Goal: Task Accomplishment & Management: Manage account settings

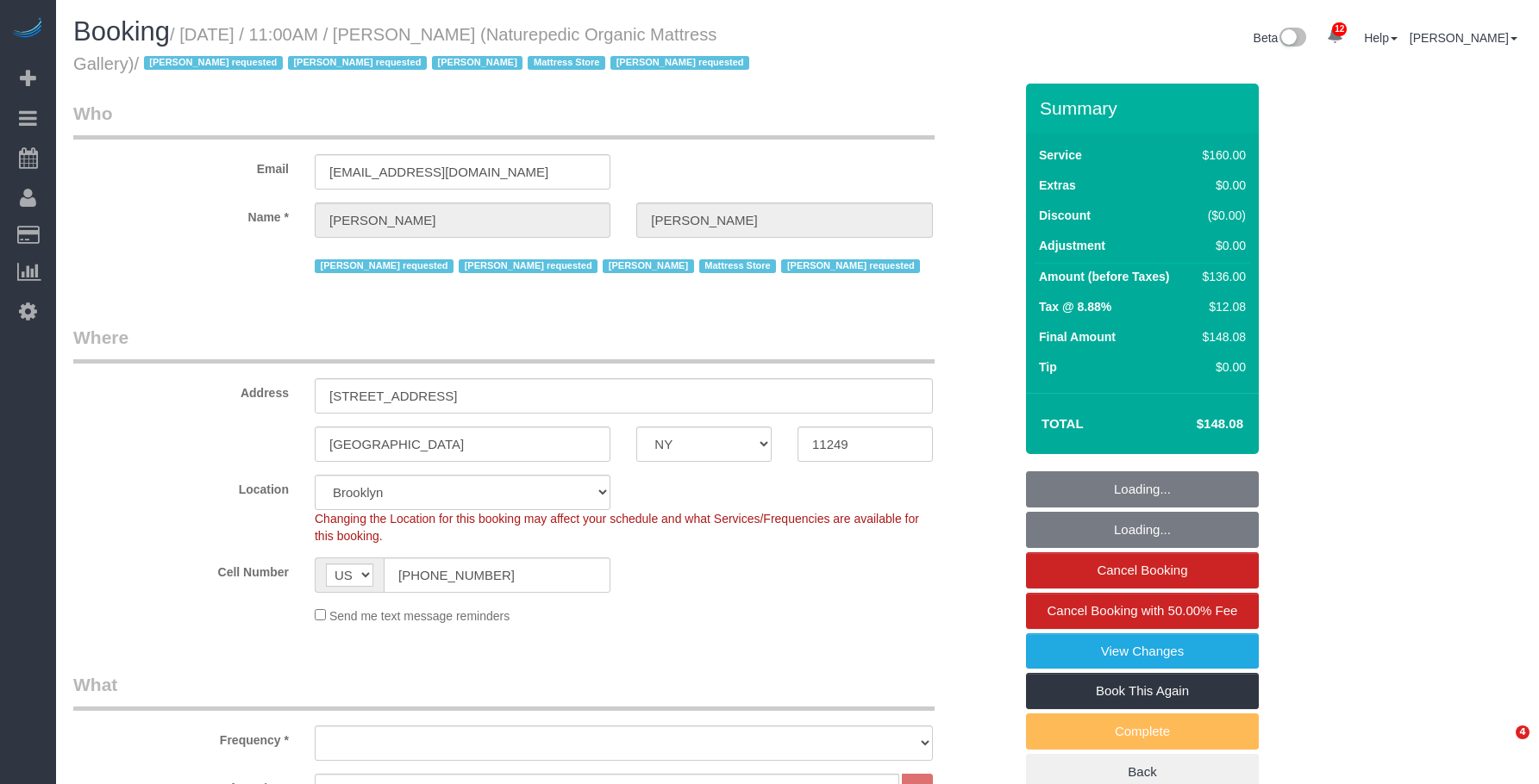
select select "NY"
click at [510, 28] on small "/ [DATE] / 11:00AM / [PERSON_NAME] (Naturepedic Organic Mattress Gallery) / [PE…" at bounding box center [414, 49] width 681 height 48
select select "object:983"
select select "spot1"
select select "number:89"
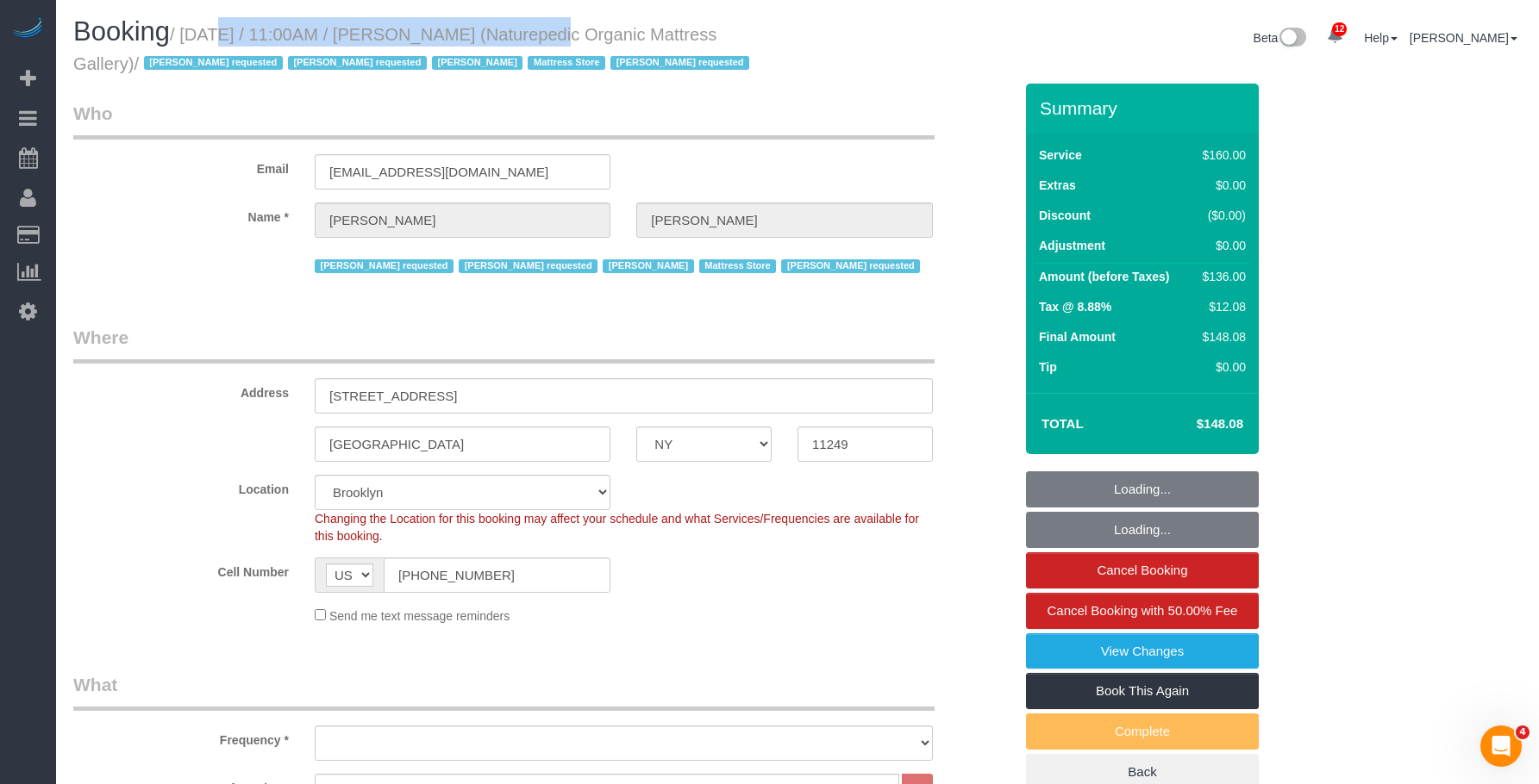
select select "number:90"
select select "number:15"
select select "number:5"
select select "object:1384"
